Goal: Register for event/course

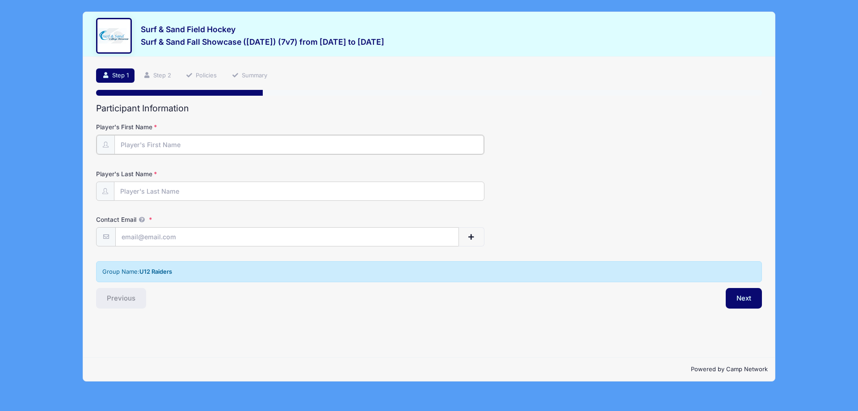
click at [190, 139] on input "Player's First Name" at bounding box center [299, 144] width 370 height 19
type input "[PERSON_NAME]"
drag, startPoint x: 241, startPoint y: 231, endPoint x: 67, endPoint y: 231, distance: 174.8
click at [67, 231] on div "Surf & Sand Field Hockey Surf & Sand Fall Showcase (Nov 16, 2025) (7v7) from 11…" at bounding box center [429, 196] width 832 height 393
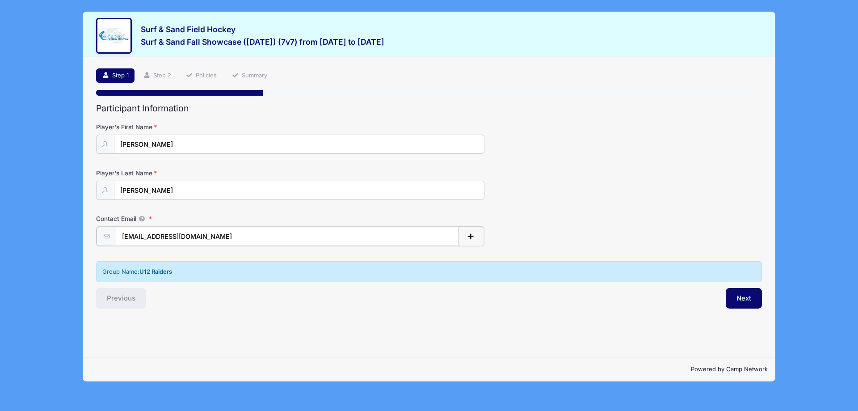
type input "[EMAIL_ADDRESS][DOMAIN_NAME]"
click at [741, 297] on button "Next" at bounding box center [744, 297] width 36 height 21
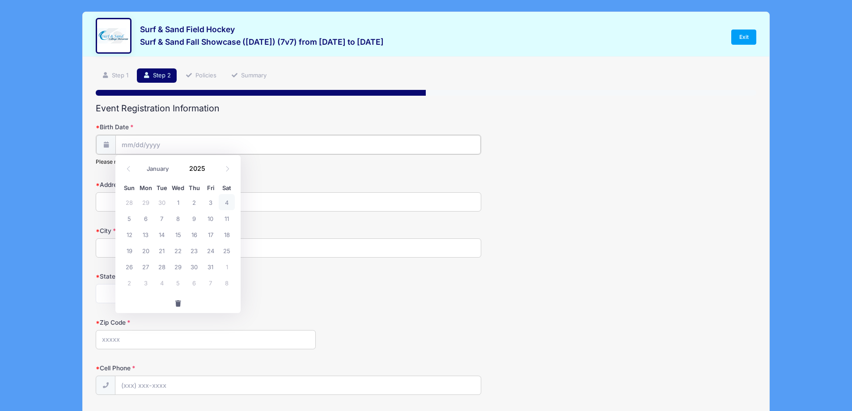
click at [143, 148] on input "Birth Date" at bounding box center [297, 144] width 365 height 19
click at [148, 166] on select "January February March April May June July August September October November De…" at bounding box center [162, 169] width 40 height 12
click at [202, 168] on input "2025" at bounding box center [199, 167] width 29 height 13
click at [208, 166] on span at bounding box center [210, 164] width 6 height 7
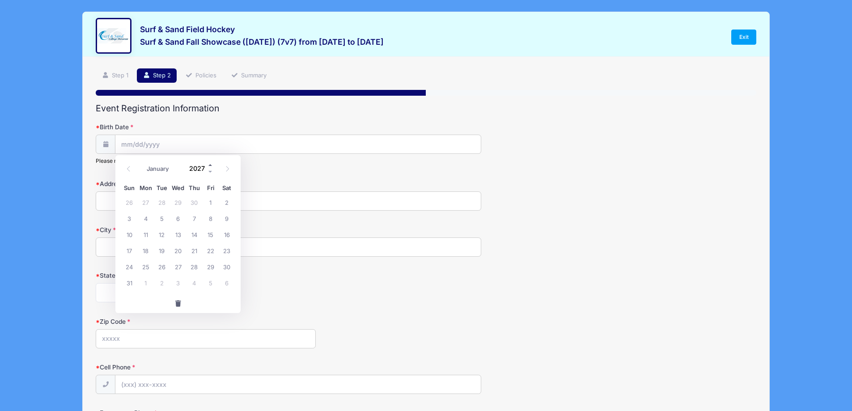
click at [208, 166] on span at bounding box center [210, 164] width 6 height 7
click at [212, 170] on span at bounding box center [210, 171] width 6 height 7
click at [211, 170] on span at bounding box center [210, 171] width 6 height 7
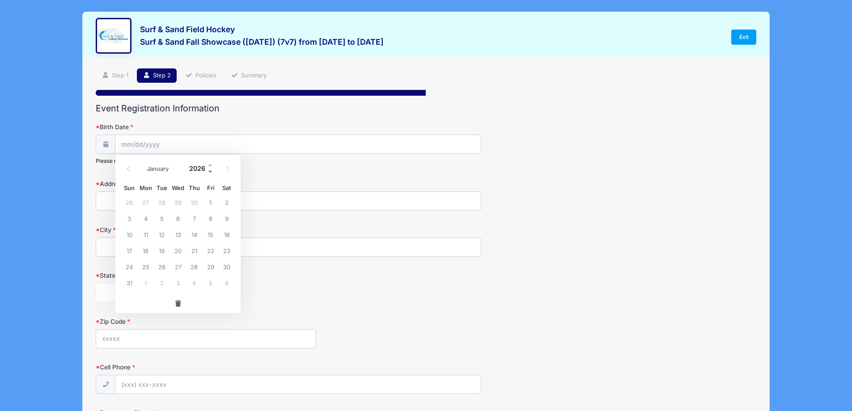
click at [211, 170] on span at bounding box center [210, 171] width 6 height 7
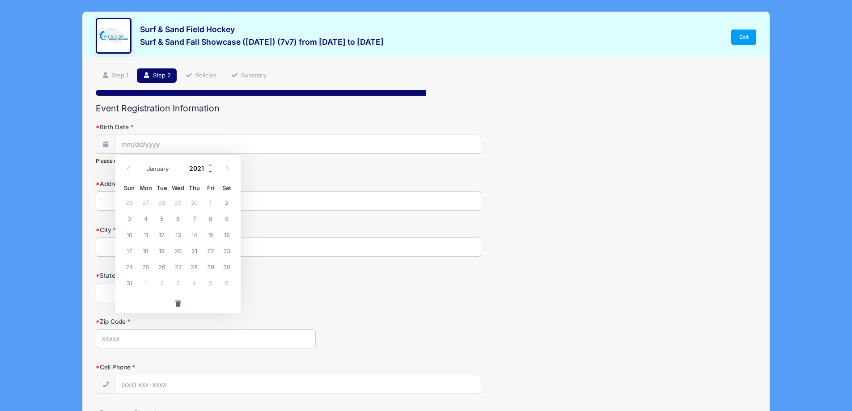
click at [211, 170] on span at bounding box center [210, 171] width 6 height 7
click at [211, 171] on span at bounding box center [210, 171] width 6 height 7
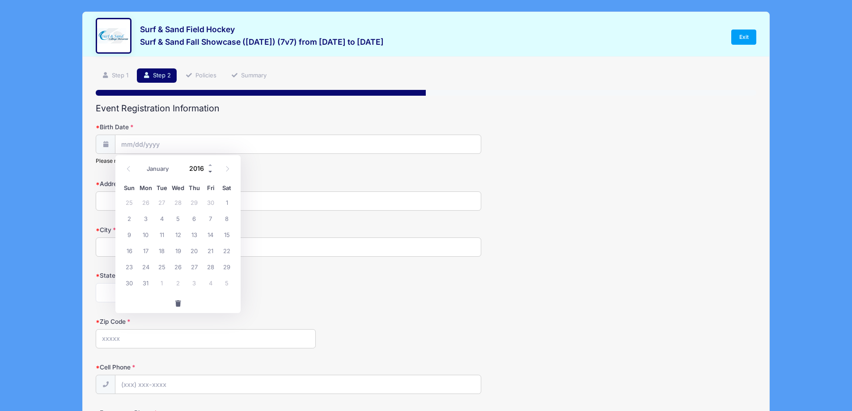
click at [211, 171] on span at bounding box center [210, 171] width 6 height 7
type input "2015"
click at [161, 171] on select "January February March April May June July August September October November De…" at bounding box center [162, 169] width 40 height 12
select select "7"
click at [142, 163] on select "January February March April May June July August September October November De…" at bounding box center [162, 169] width 40 height 12
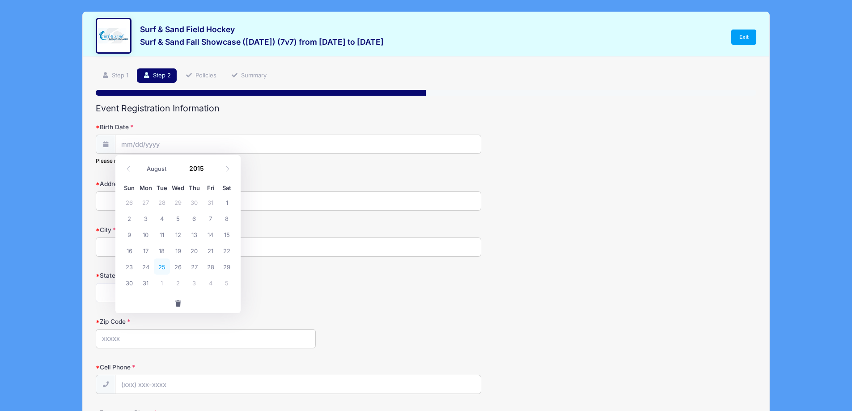
click at [157, 266] on span "25" at bounding box center [162, 266] width 16 height 16
type input "08/25/2015"
click at [153, 198] on input "Address" at bounding box center [288, 200] width 385 height 19
type input "21 Phillips Rd"
type input "Edison"
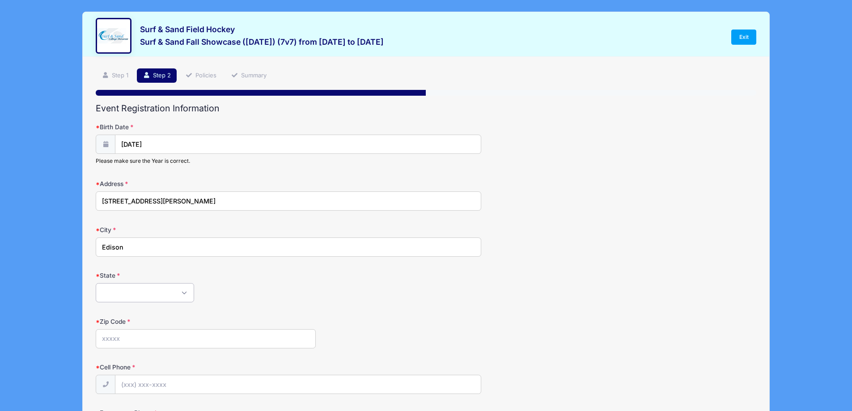
select select "NJ"
type input "08817"
type input "(201) 320-0292"
type input "Anneryancarter@gmail.com"
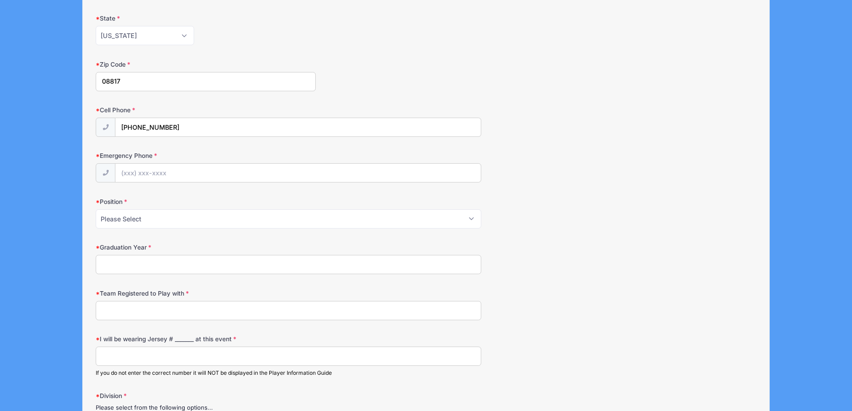
scroll to position [268, 0]
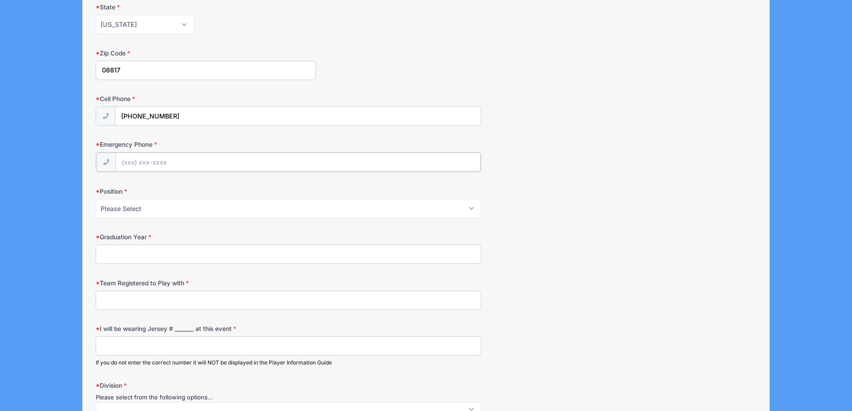
click at [156, 163] on input "Emergency Phone" at bounding box center [297, 161] width 365 height 19
type input "(732) 735-9394"
click at [208, 211] on select "Please Select Forward Midfielder Fullback Goalie" at bounding box center [288, 207] width 385 height 19
select select "Forward"
click at [96, 198] on select "Please Select Forward Midfielder Fullback Goalie" at bounding box center [288, 207] width 385 height 19
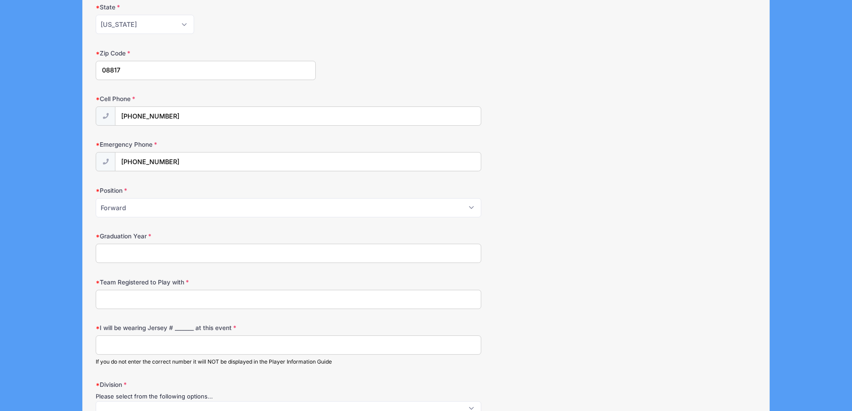
click at [188, 254] on input "Graduation Year" at bounding box center [288, 253] width 385 height 19
type input "2033"
click at [169, 307] on input "Team Registered to Play with" at bounding box center [288, 299] width 385 height 19
type input "U12 Raiders"
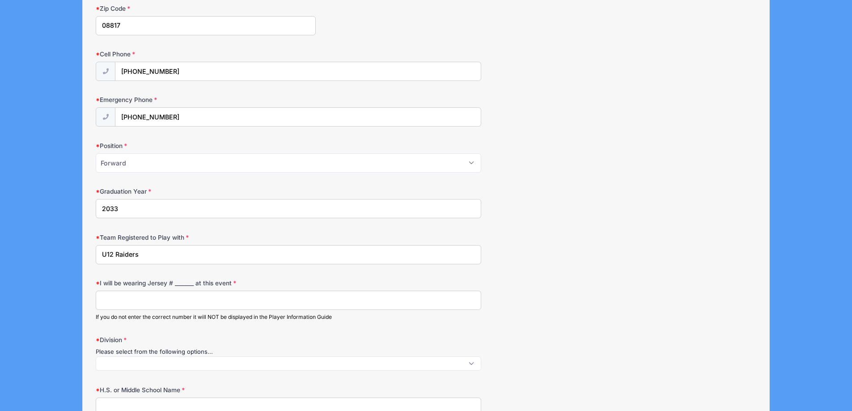
scroll to position [358, 0]
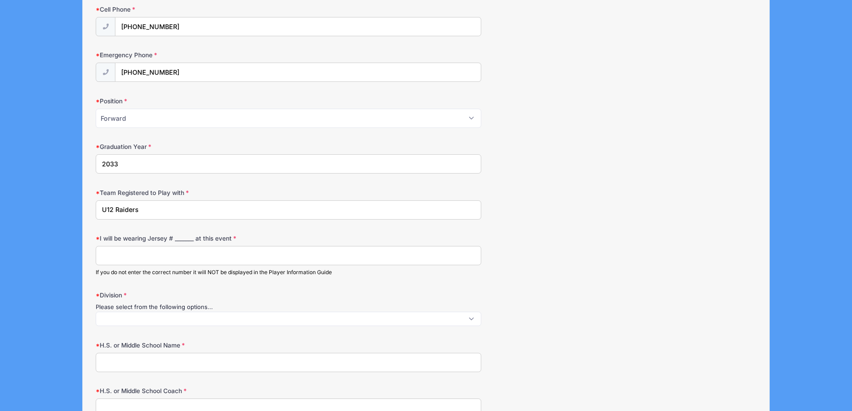
click at [164, 261] on input "I will be wearing Jersey # _______ at this event" at bounding box center [288, 255] width 385 height 19
type input "16"
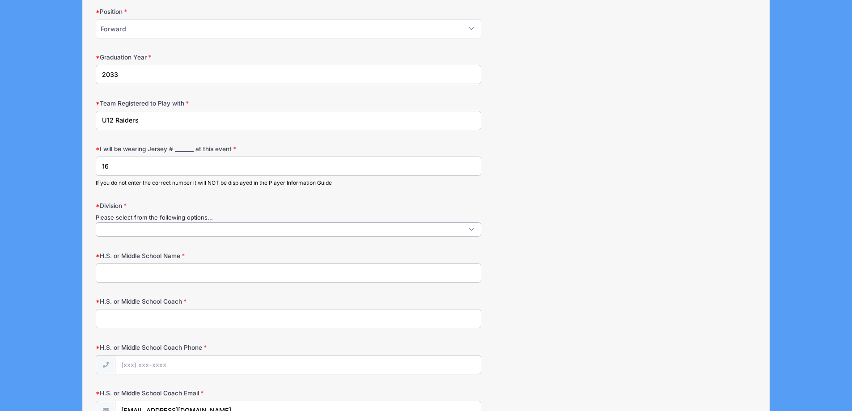
scroll to position [1, 0]
click at [143, 234] on span at bounding box center [288, 229] width 385 height 14
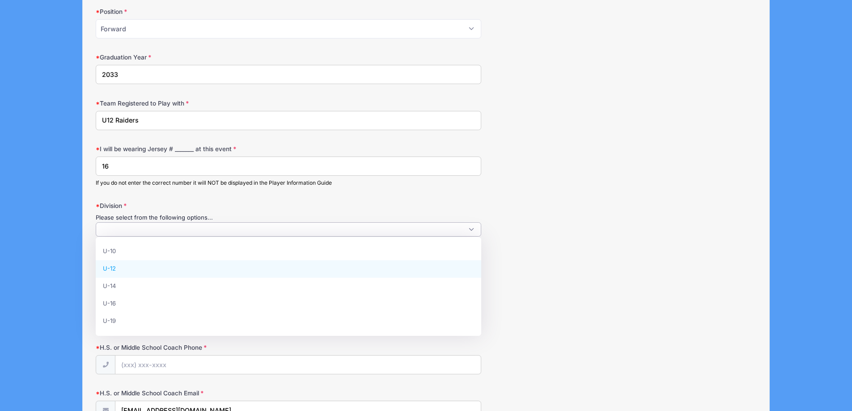
select select "U-12"
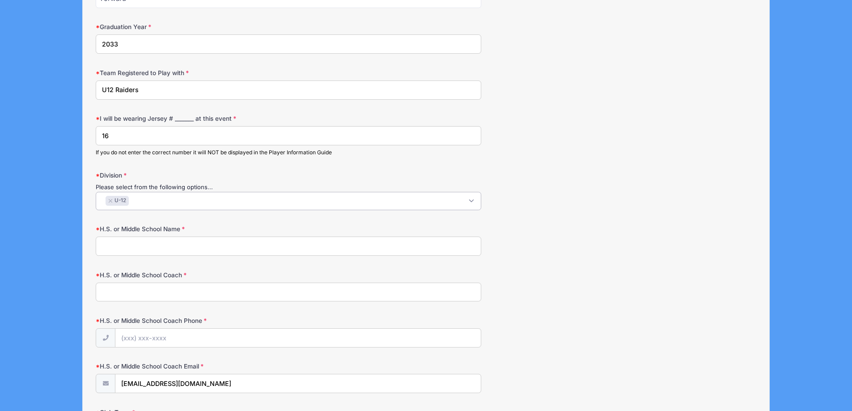
scroll to position [492, 0]
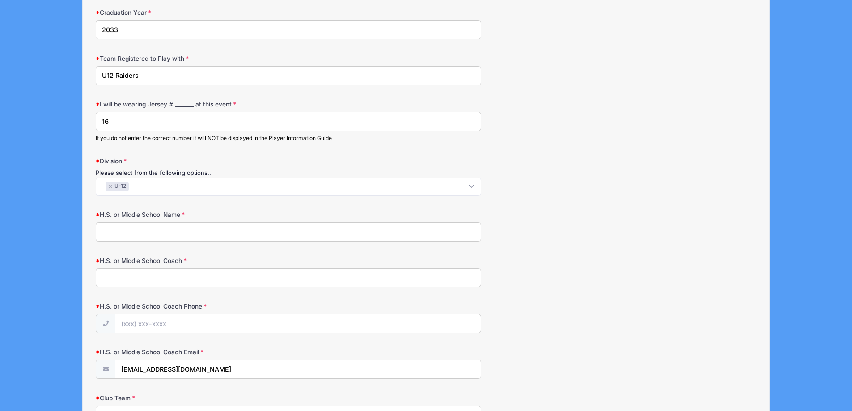
click at [135, 237] on input "H.S. or Middle School Name" at bounding box center [288, 231] width 385 height 19
type input "n/a"
click at [147, 282] on input "H.S. or Middle School Coach" at bounding box center [288, 277] width 385 height 19
type input "n/a"
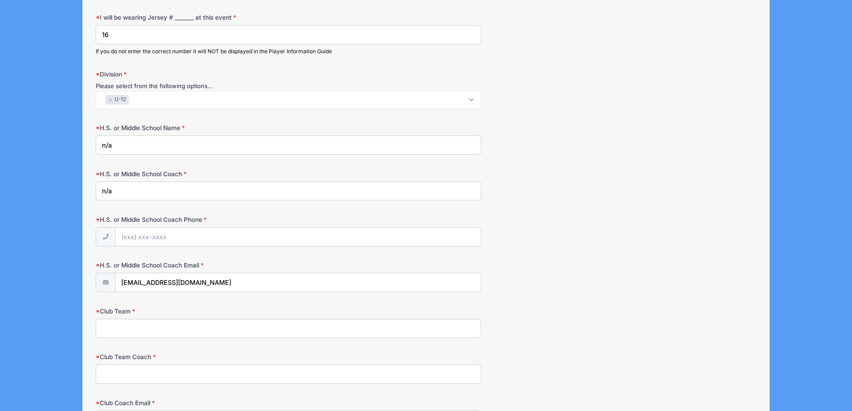
scroll to position [581, 0]
click at [154, 236] on input "H.S. or Middle School Coach Phone" at bounding box center [297, 234] width 365 height 19
click at [153, 237] on input "H.S. or Middle School Coach Phone" at bounding box center [297, 234] width 365 height 19
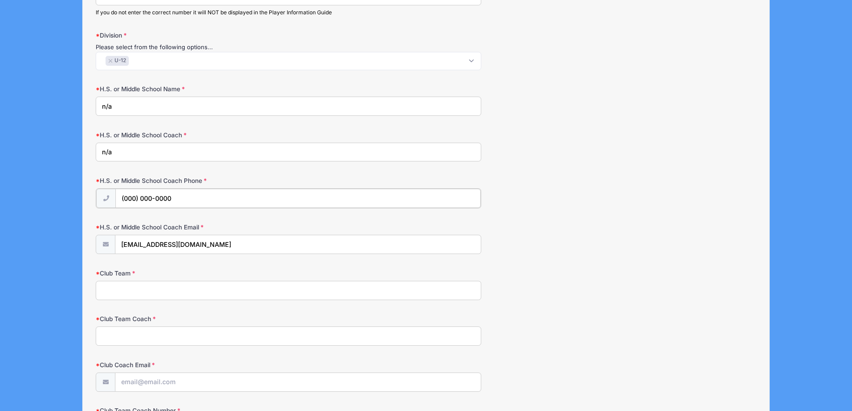
scroll to position [671, 0]
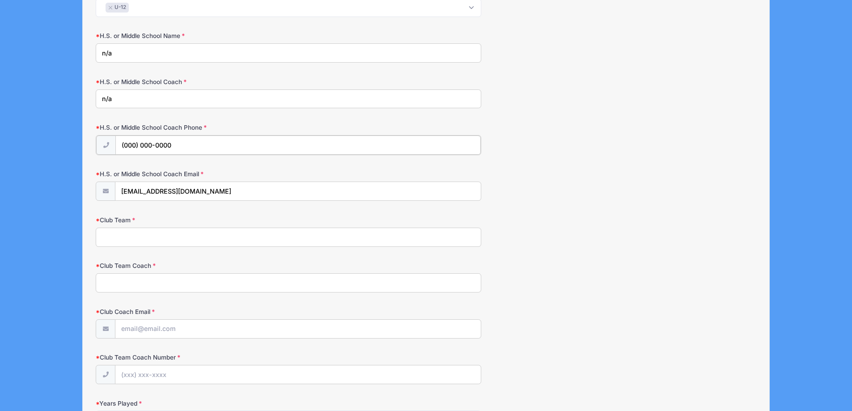
type input "(000) 000-0000"
drag, startPoint x: 153, startPoint y: 192, endPoint x: 87, endPoint y: 192, distance: 66.2
type input "n/a"
click at [145, 236] on input "Club Team" at bounding box center [288, 236] width 385 height 19
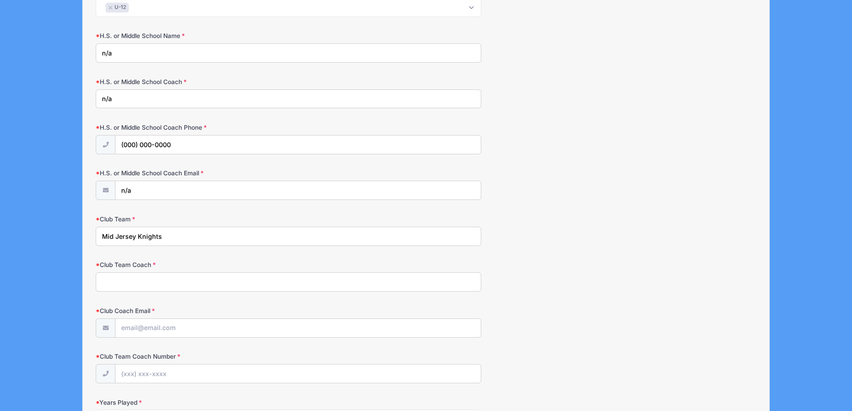
type input "Mid Jersey Knights"
type input "Joey Civico"
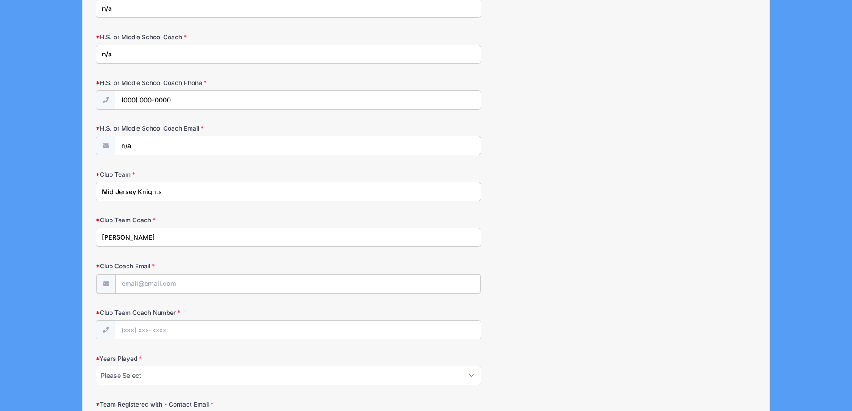
click at [156, 281] on input "Club Coach Email" at bounding box center [297, 283] width 365 height 19
paste input "info@knightsfhc.com"
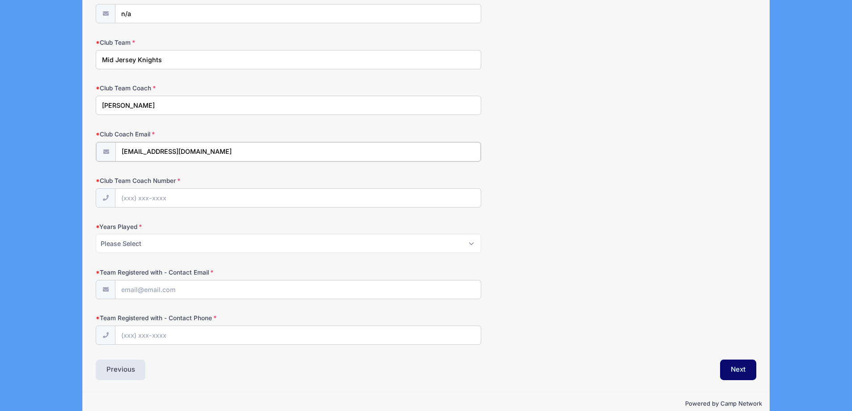
scroll to position [850, 0]
type input "info@knightsfhc.com"
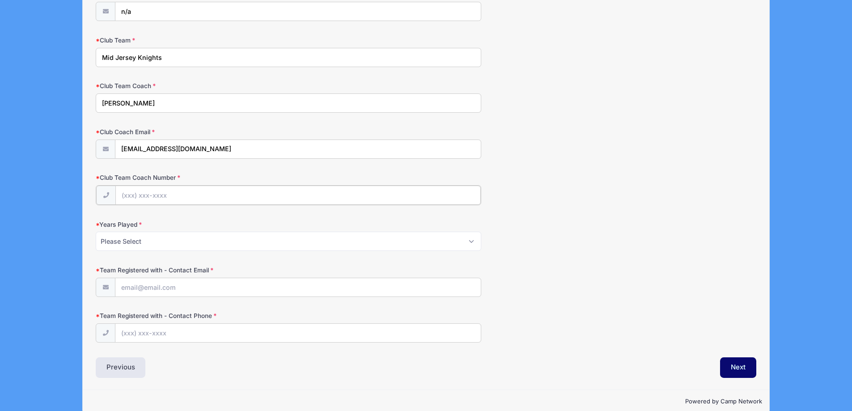
click at [161, 199] on input "Club Team Coach Number" at bounding box center [297, 195] width 365 height 19
type input "(000) 000-0000"
click at [184, 245] on select "Please Select 1 2 3 4 5 6 7 8 9 10+" at bounding box center [288, 240] width 385 height 19
select select "5"
click at [96, 231] on select "Please Select 1 2 3 4 5 6 7 8 9 10+" at bounding box center [288, 240] width 385 height 19
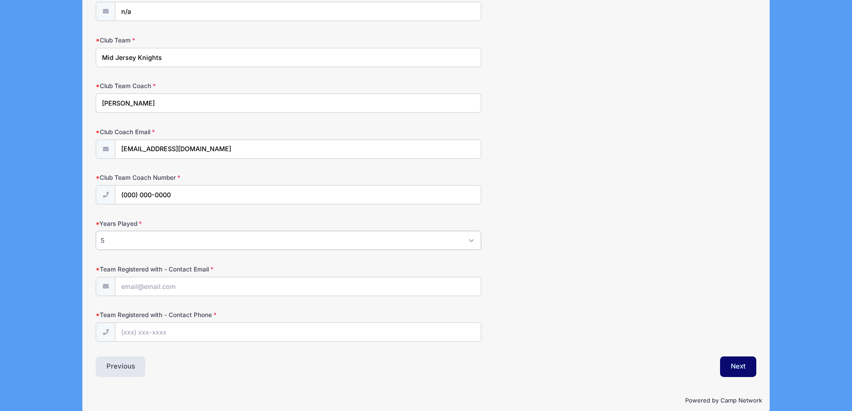
scroll to position [863, 0]
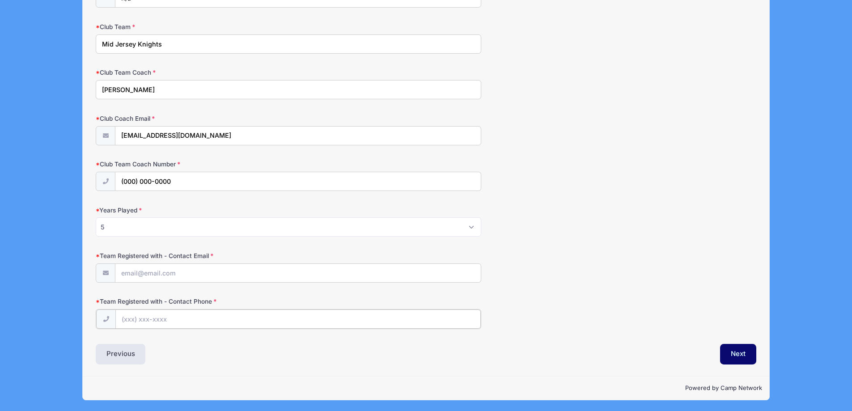
click at [156, 323] on input "Team Registered with - Contact Phone" at bounding box center [297, 318] width 365 height 19
paste input "info@knightsfhc.com"
type input "info@knightsfhc.com"
drag, startPoint x: 227, startPoint y: 323, endPoint x: 57, endPoint y: 308, distance: 170.1
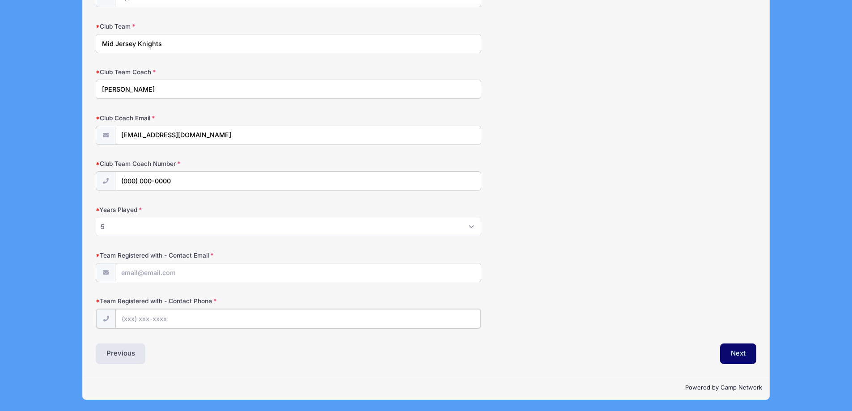
scroll to position [864, 0]
click at [164, 270] on input "Team Registered with - Contact Email" at bounding box center [297, 272] width 365 height 19
type input "heatherobregon08@gmail.com"
type input "(908) 268-0776"
click at [748, 359] on button "Next" at bounding box center [738, 353] width 36 height 21
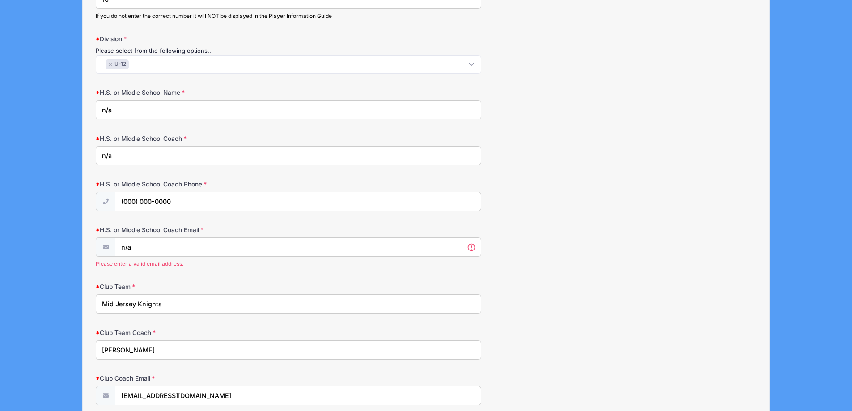
scroll to position [614, 0]
drag, startPoint x: 143, startPoint y: 245, endPoint x: 101, endPoint y: 245, distance: 41.6
click at [101, 245] on div "n/a Please enter a valid email address." at bounding box center [288, 252] width 385 height 31
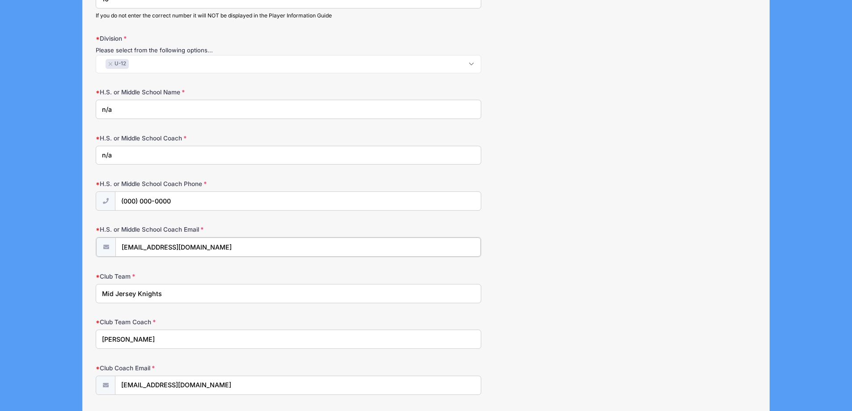
type input "[EMAIL_ADDRESS][DOMAIN_NAME]"
click at [534, 179] on div "H.S. or Middle School Coach Phone (000) 000-0000" at bounding box center [426, 194] width 660 height 31
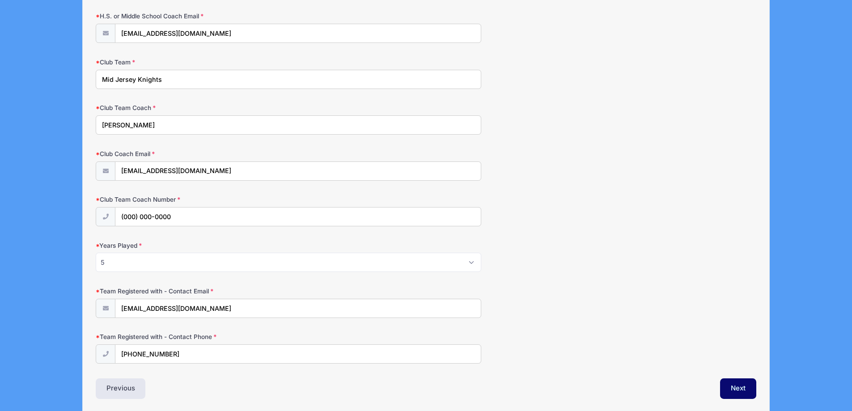
scroll to position [863, 0]
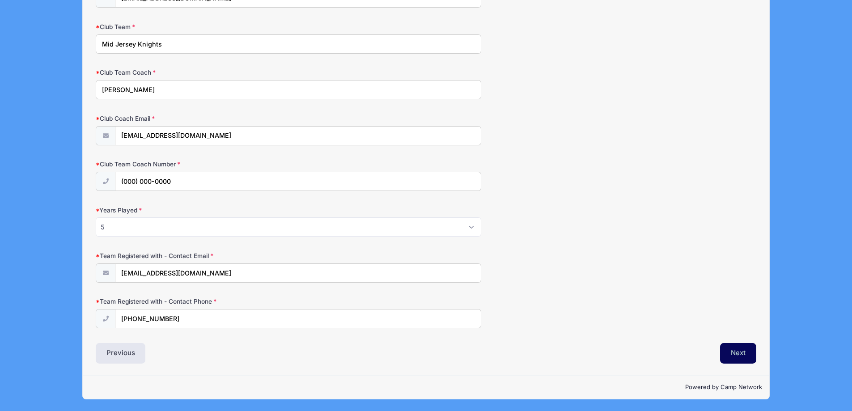
click at [739, 351] on button "Next" at bounding box center [738, 353] width 36 height 21
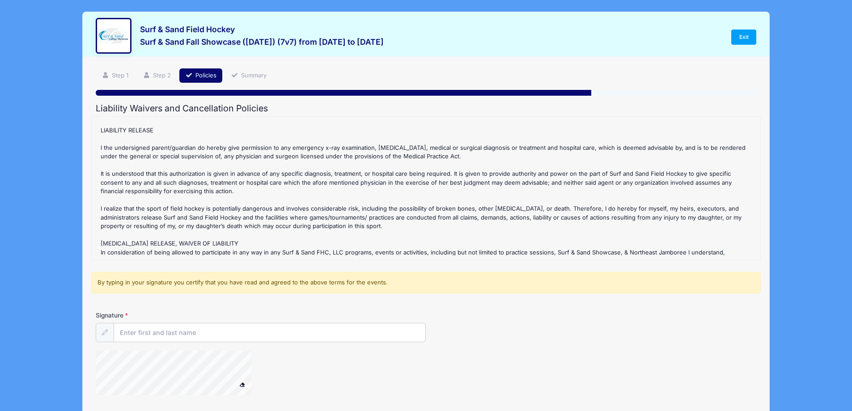
scroll to position [134, 0]
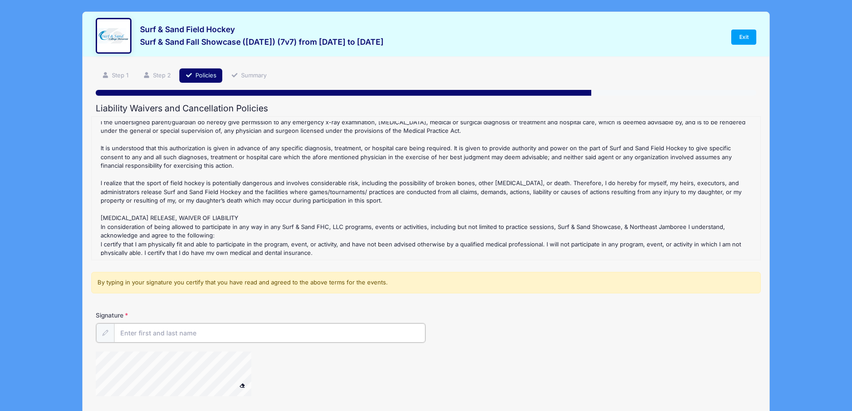
click at [144, 333] on input "Signature" at bounding box center [270, 332] width 312 height 19
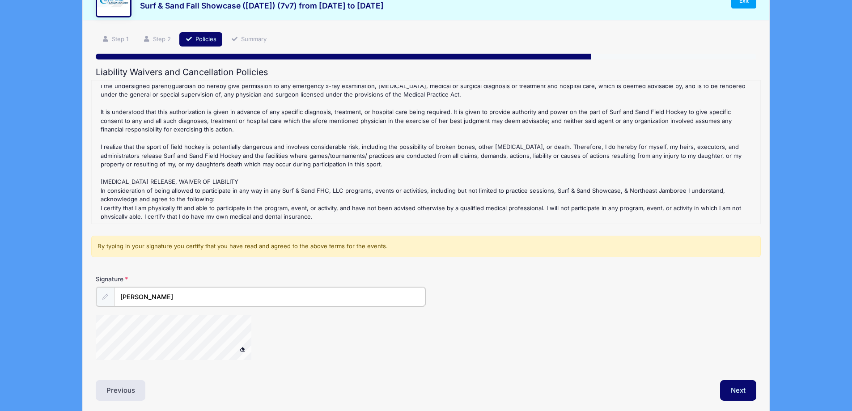
scroll to position [73, 0]
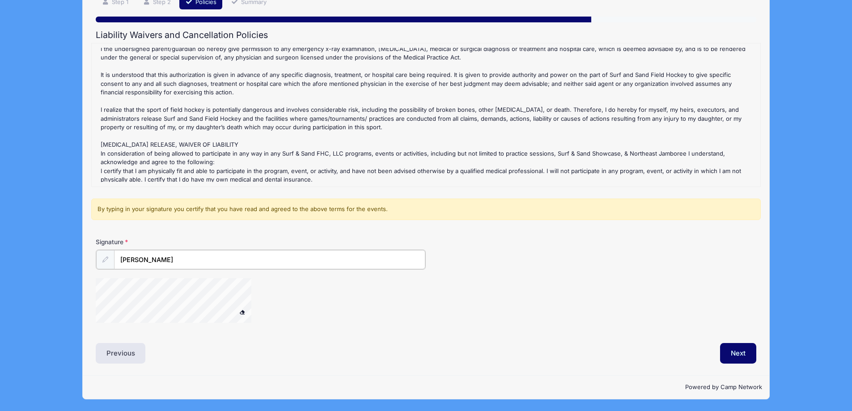
click at [260, 304] on div at bounding box center [185, 301] width 179 height 47
click at [275, 288] on div at bounding box center [316, 301] width 440 height 47
type input "Anne Carter"
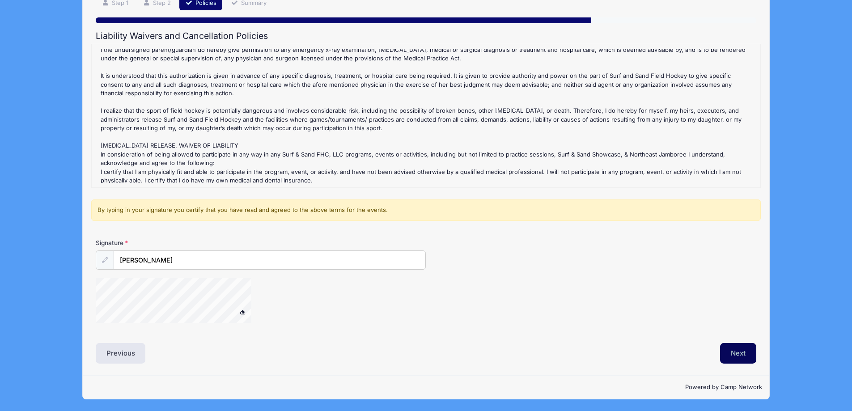
click at [741, 353] on button "Next" at bounding box center [738, 353] width 36 height 21
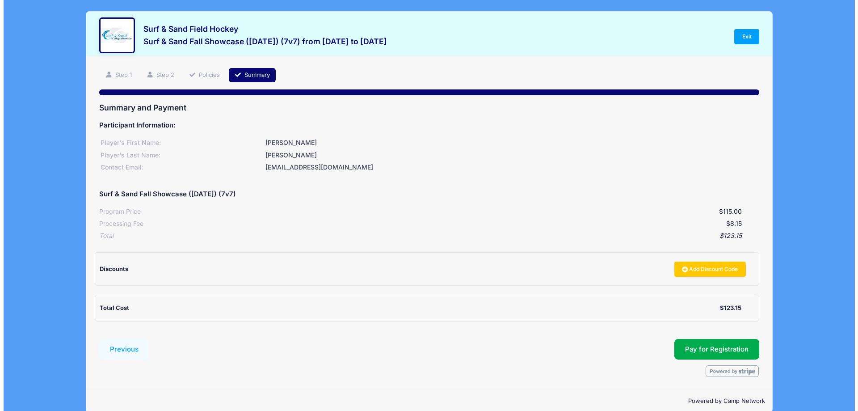
scroll to position [0, 0]
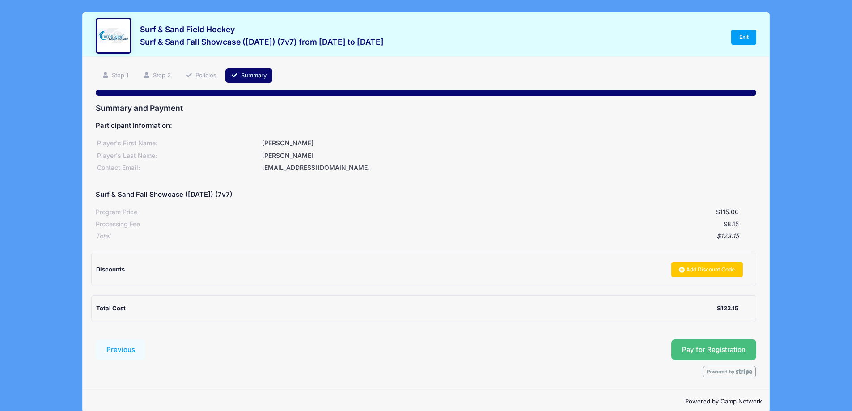
click at [688, 347] on button "Pay for Registration" at bounding box center [713, 349] width 85 height 21
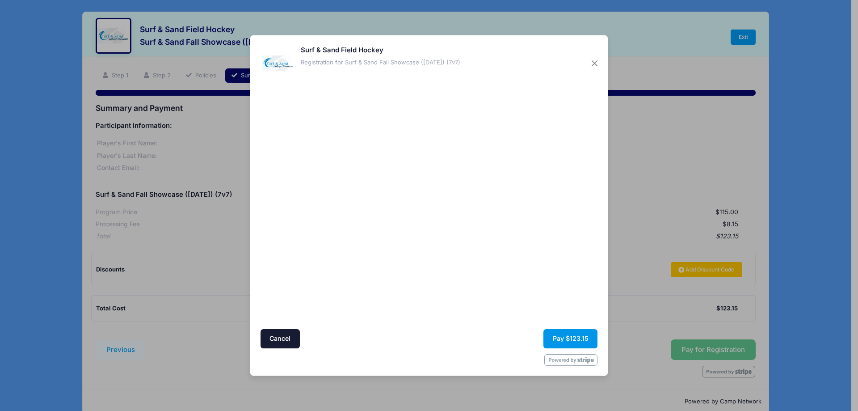
click at [559, 337] on button "Pay $123.15" at bounding box center [571, 338] width 54 height 19
